Goal: Register for event/course

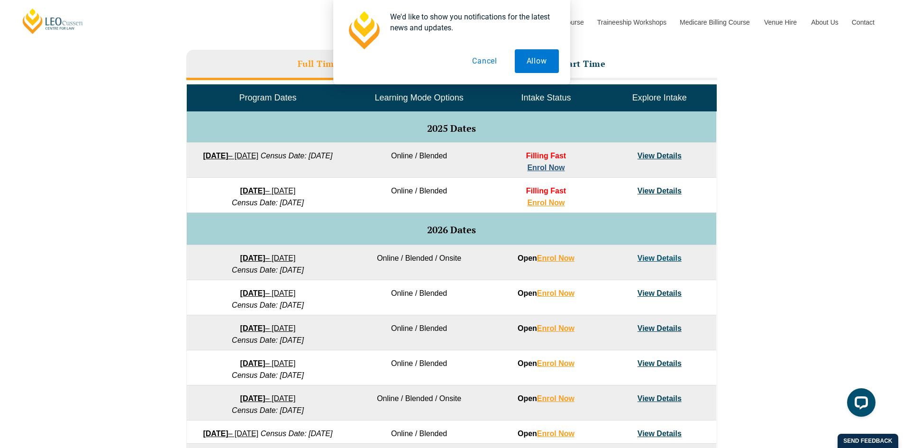
click at [556, 167] on link "Enrol Now" at bounding box center [545, 168] width 37 height 8
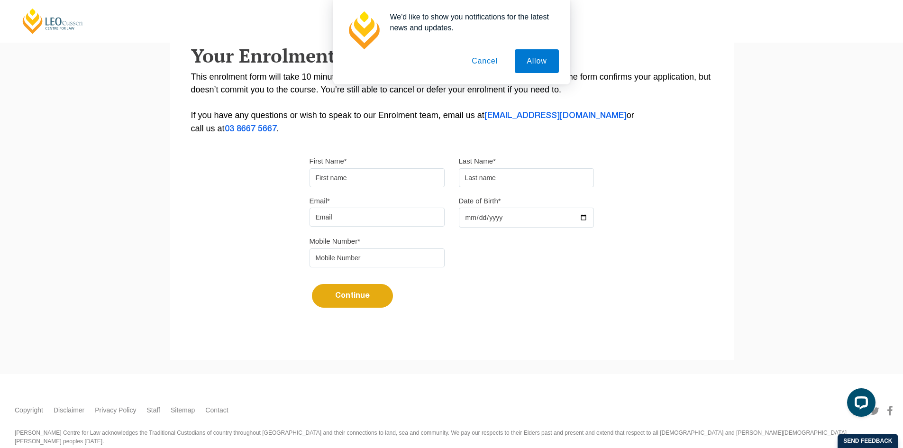
scroll to position [190, 0]
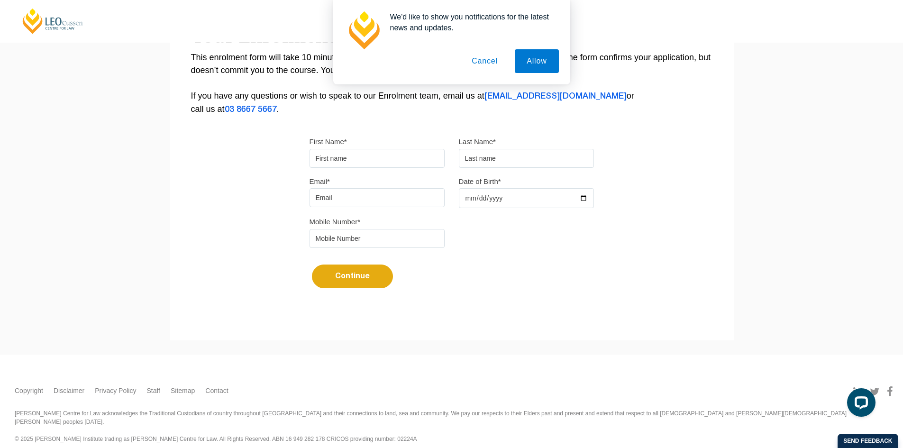
click at [408, 157] on input "First Name*" at bounding box center [377, 158] width 135 height 19
type input "[PERSON_NAME]"
type input "0468647598"
click at [402, 200] on input "Email*" at bounding box center [377, 197] width 135 height 19
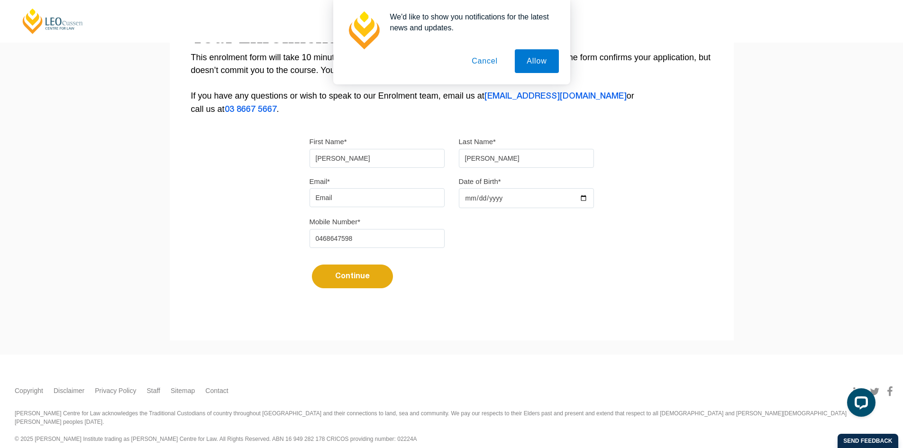
type input "[PERSON_NAME][EMAIL_ADDRESS][DOMAIN_NAME]"
click at [522, 194] on input "Date of Birth*" at bounding box center [526, 198] width 135 height 20
click at [520, 199] on input "Date of Birth*" at bounding box center [526, 198] width 135 height 20
type input "1999-05-01"
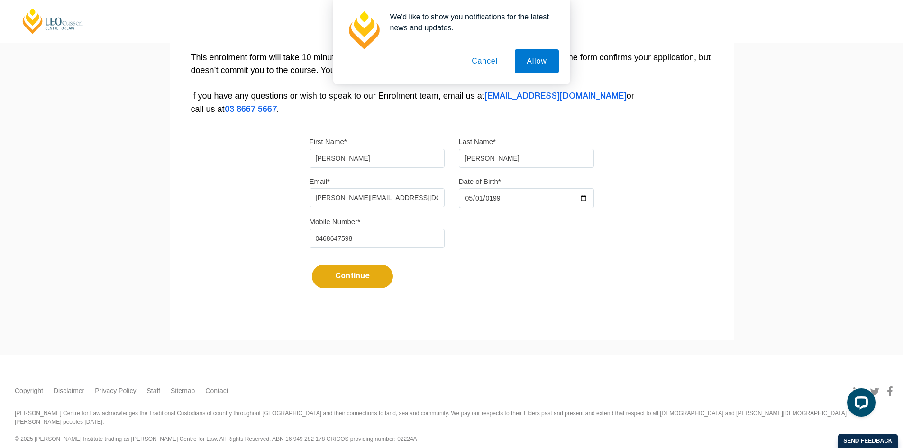
click at [357, 276] on button "Continue" at bounding box center [352, 277] width 81 height 24
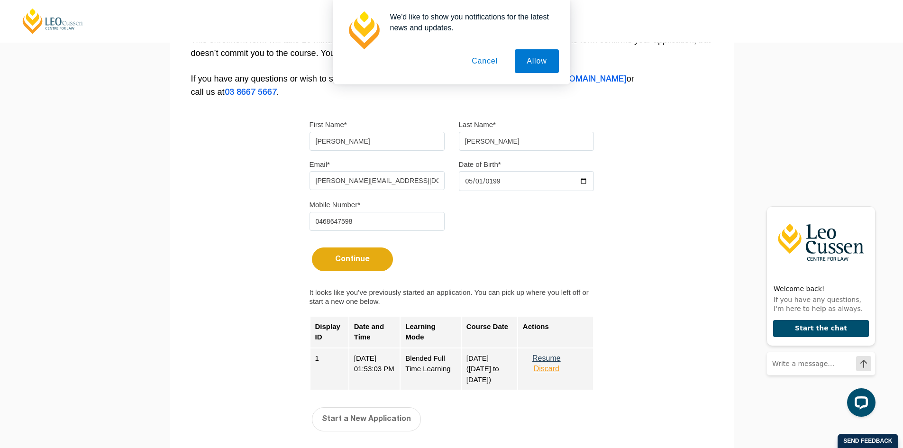
scroll to position [237, 0]
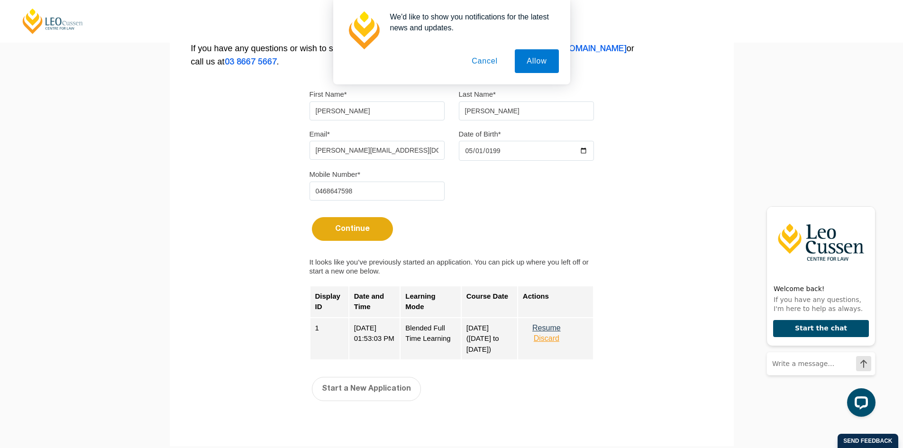
click at [554, 327] on button "Resume" at bounding box center [546, 328] width 47 height 9
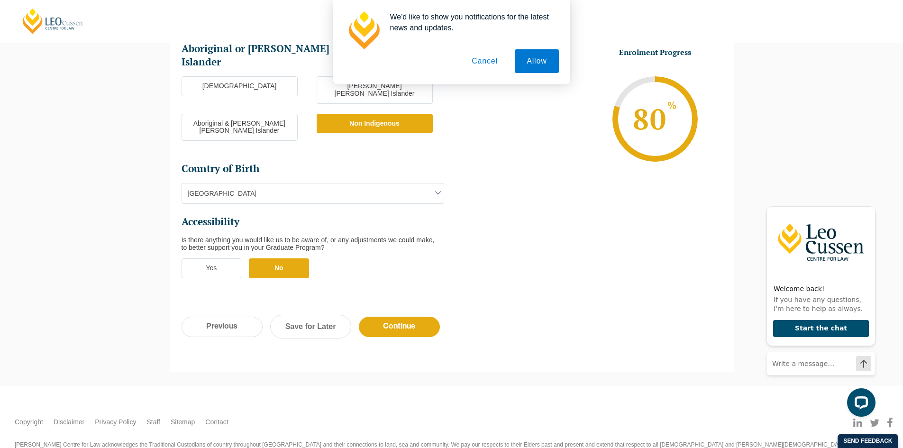
scroll to position [267, 0]
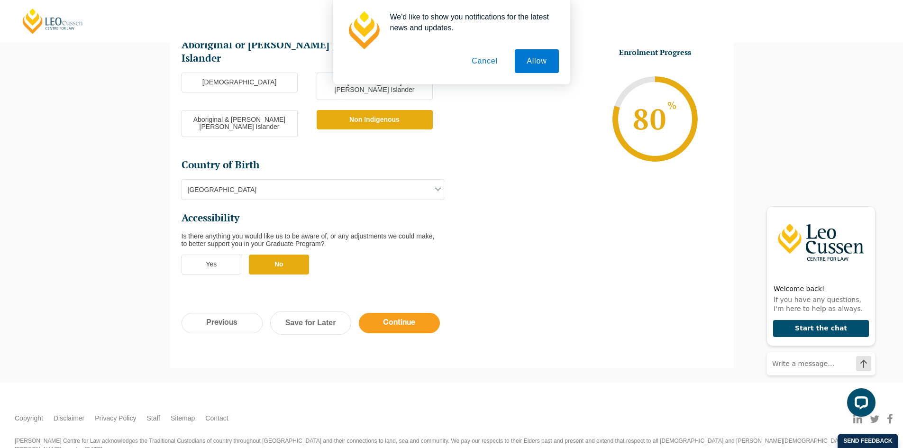
click at [412, 313] on input "Continue" at bounding box center [399, 323] width 81 height 20
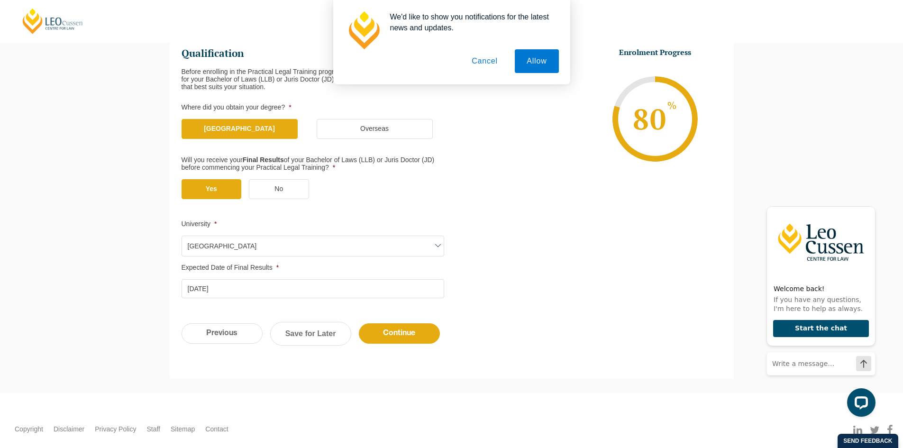
scroll to position [175, 0]
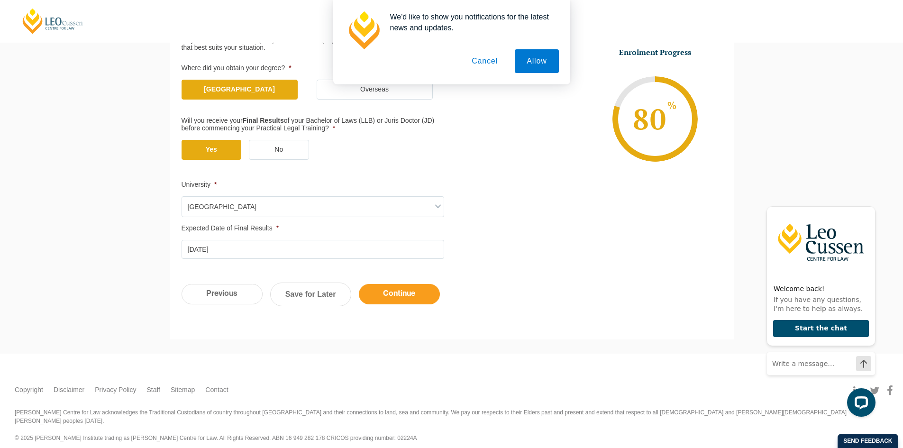
click at [435, 286] on input "Continue" at bounding box center [399, 294] width 81 height 20
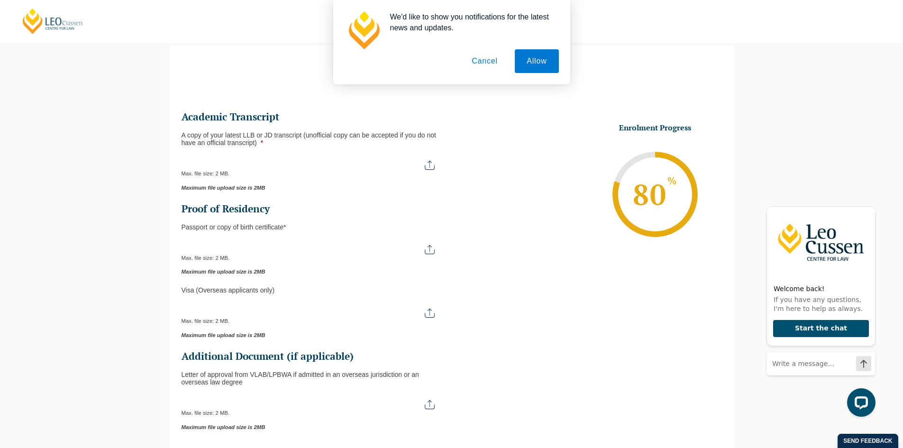
scroll to position [82, 0]
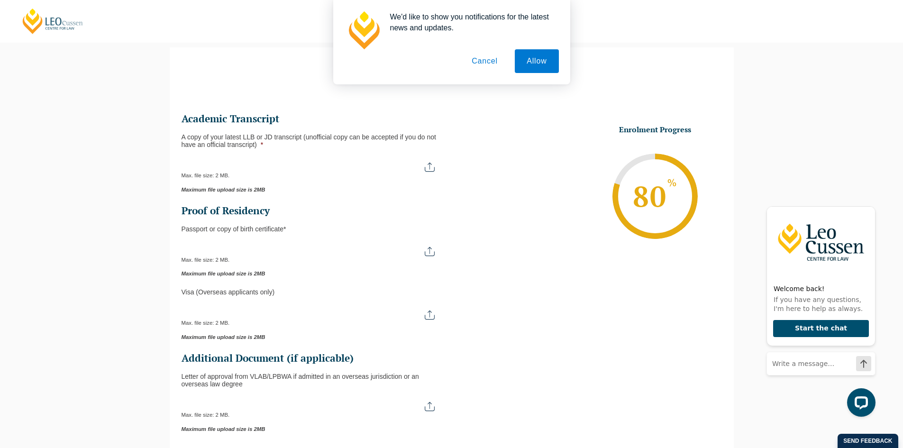
click at [349, 166] on input "A copy of your latest LLB or JD transcript (unofficial copy can be accepted if …" at bounding box center [313, 164] width 263 height 16
type input "C:\fakepath\Monash University Transcript [PERSON_NAME].pdf"
click at [317, 245] on input "Passport or Copy of Birth Certificate *" at bounding box center [313, 248] width 263 height 16
type input "C:\fakepath\Passport Image.pdf"
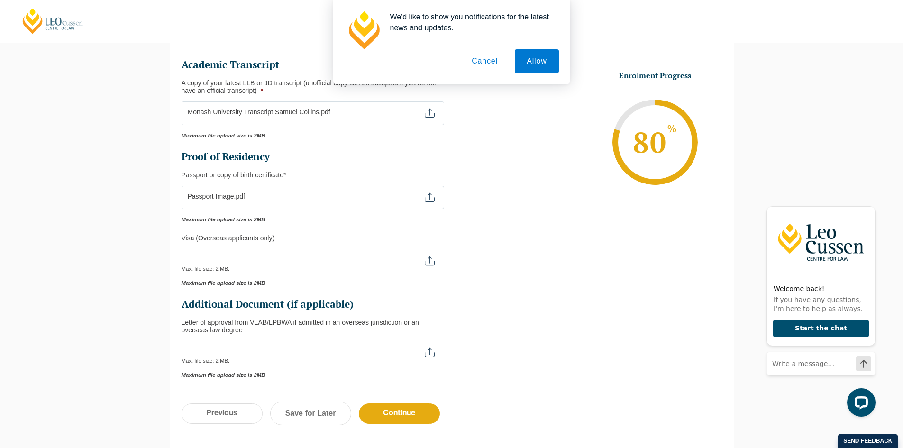
scroll to position [224, 0]
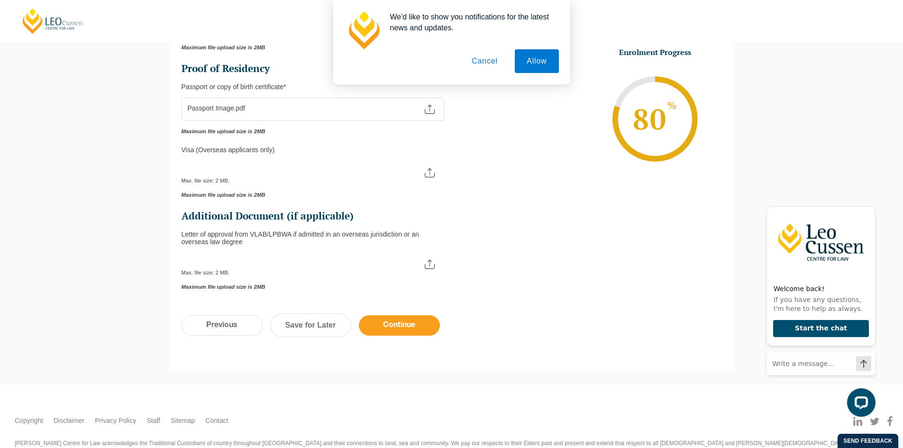
click at [423, 322] on input "Continue" at bounding box center [399, 325] width 81 height 20
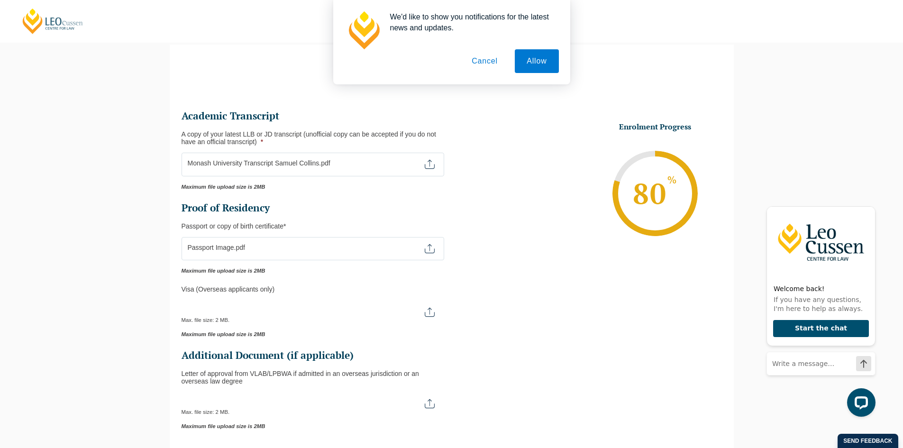
scroll to position [82, 0]
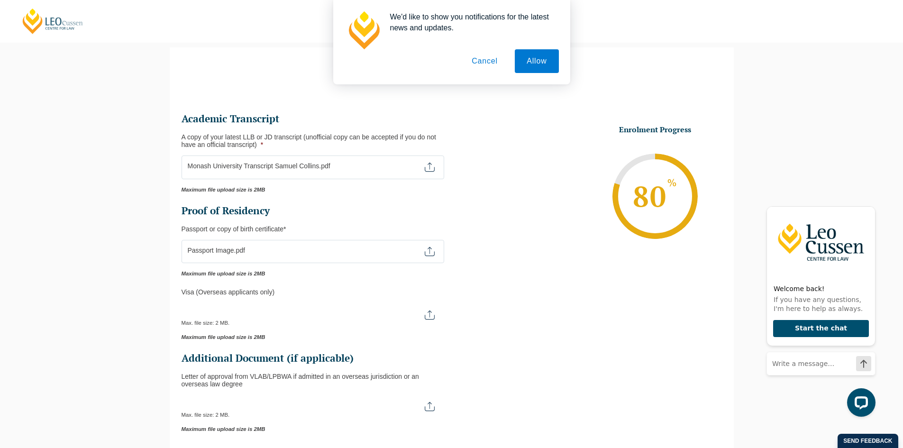
click at [483, 61] on button "Cancel" at bounding box center [485, 61] width 50 height 24
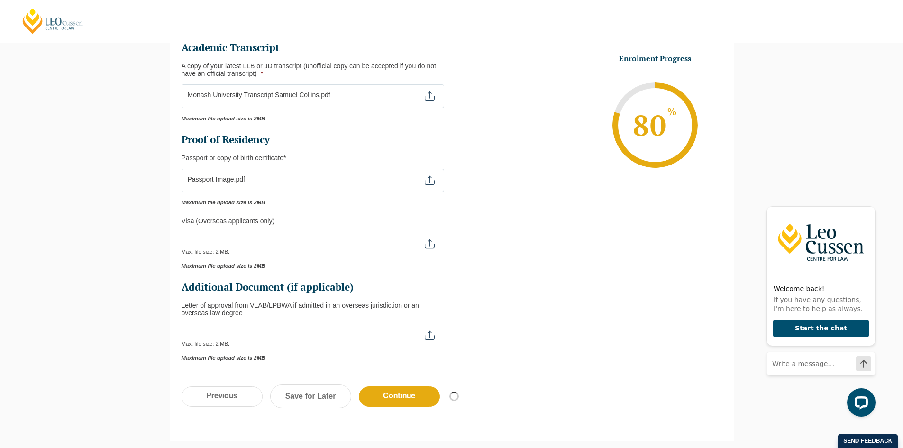
scroll to position [129, 0]
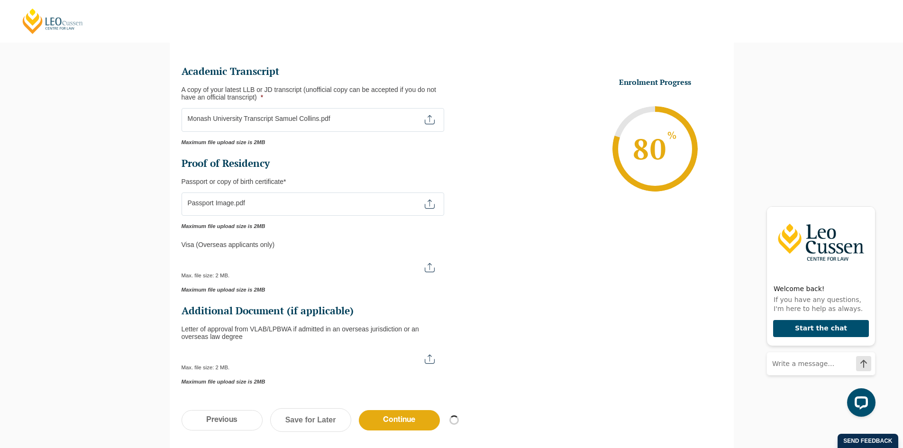
click at [98, 214] on div "Step 5 of 7 71% Congratulations! You’re taking the first step to being a Qualif…" at bounding box center [451, 233] width 903 height 494
